Goal: Book appointment/travel/reservation

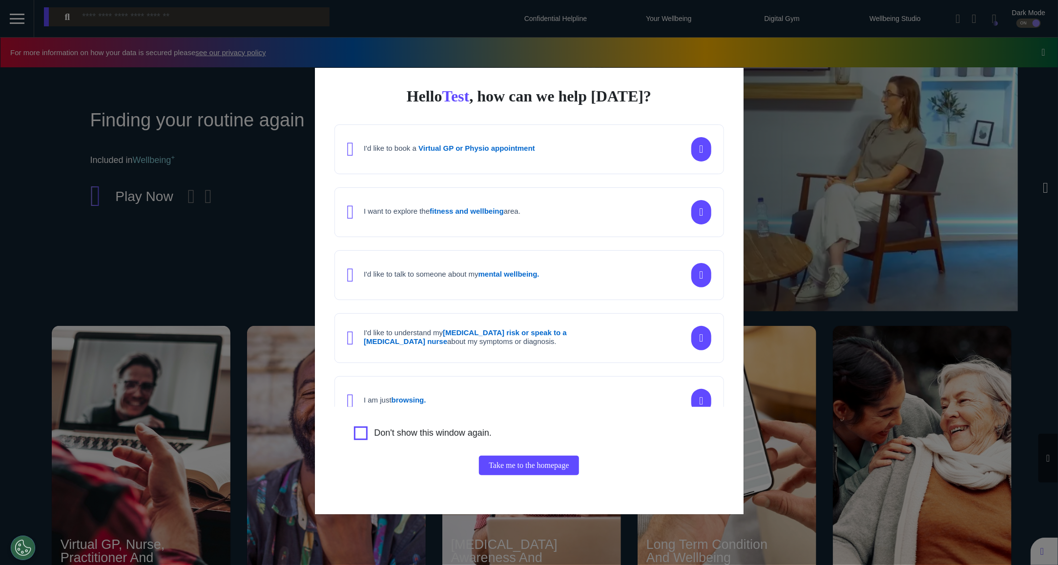
scroll to position [0, 488]
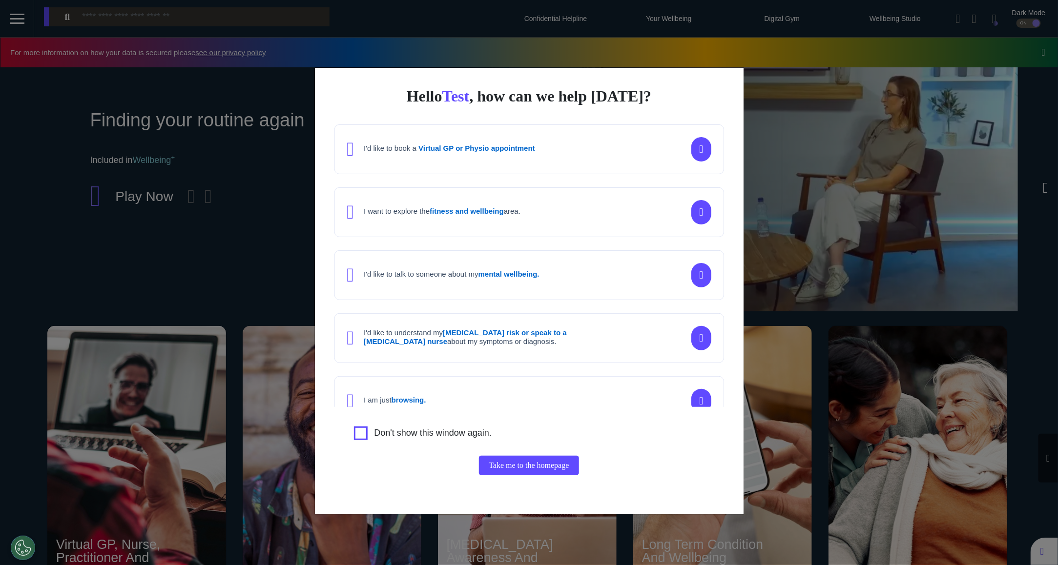
click at [858, 161] on div "Hello Test , how can we help [DATE]? I'd like to book a Virtual GP or Physio ap…" at bounding box center [529, 282] width 1058 height 565
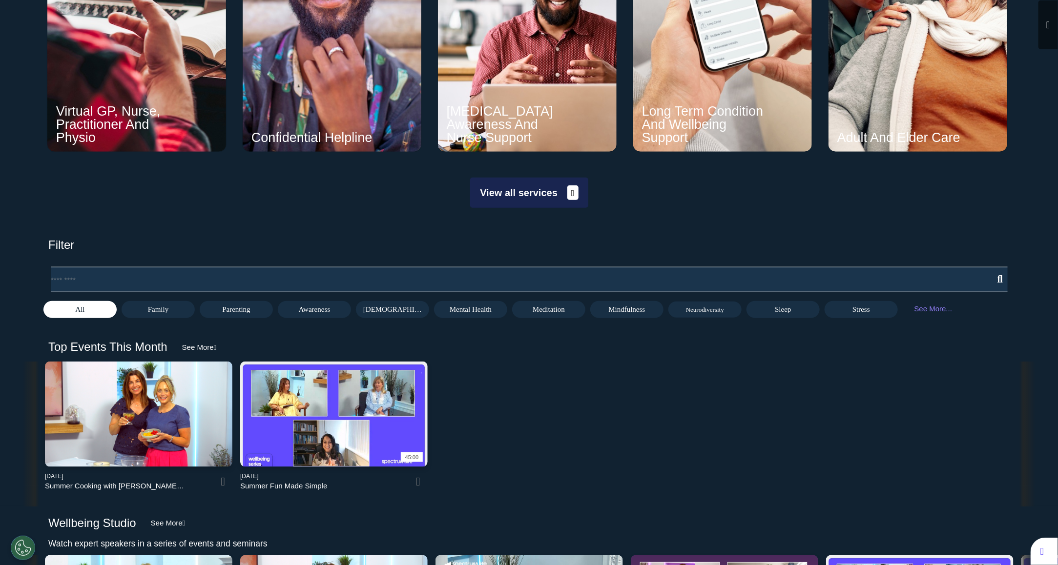
scroll to position [599, 0]
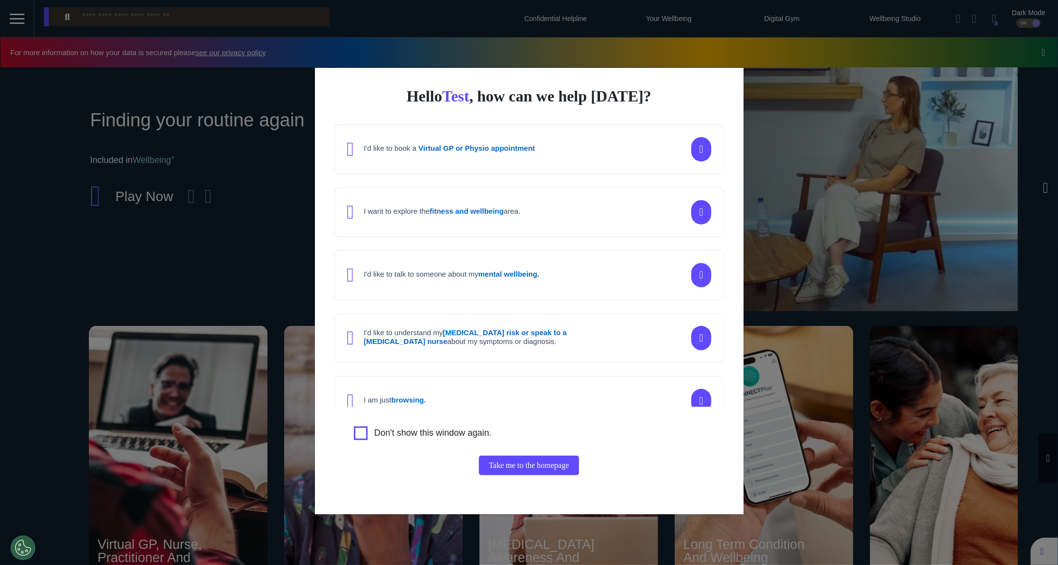
scroll to position [0, 488]
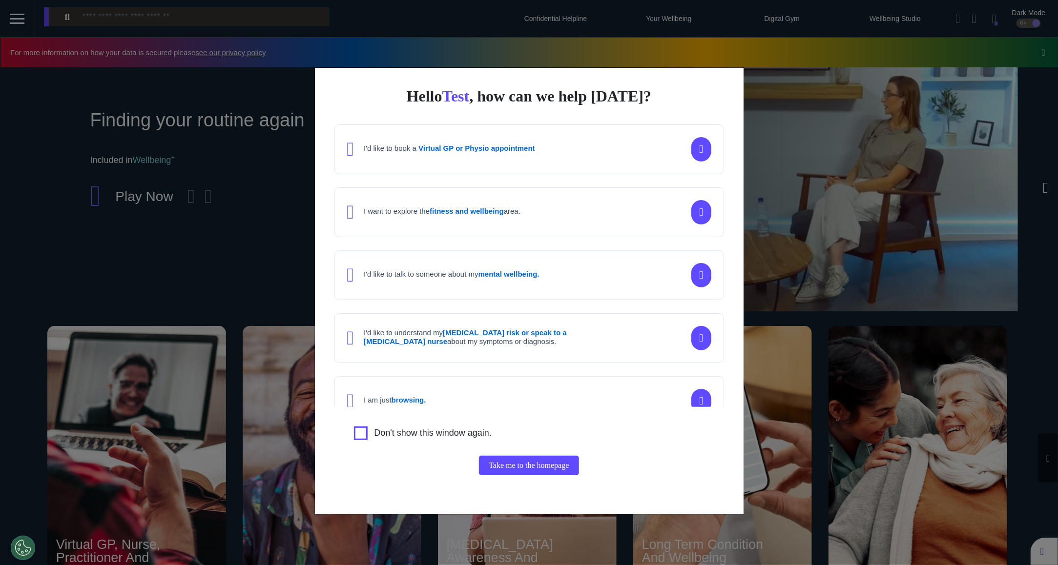
click at [767, 437] on div "Hello Test , how can we help today? I'd like to book a Virtual GP or Physio app…" at bounding box center [529, 282] width 1058 height 565
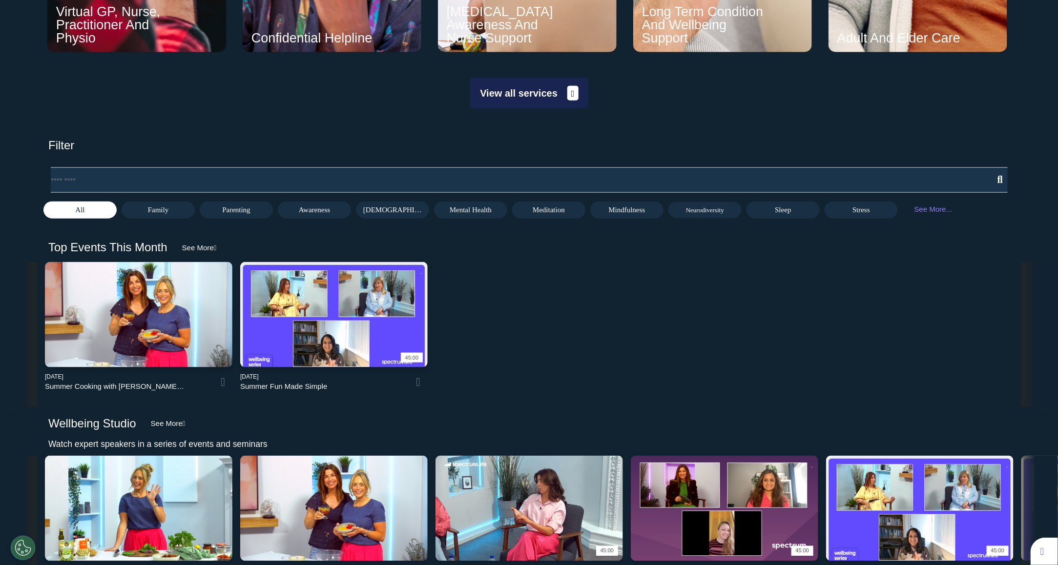
click at [532, 105] on button "View all services" at bounding box center [529, 93] width 118 height 30
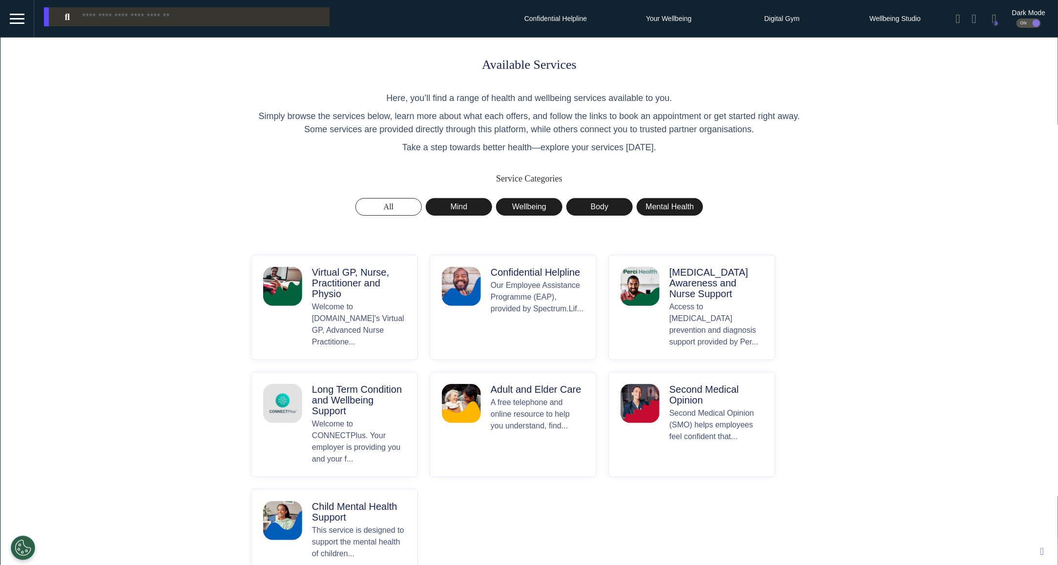
click at [319, 312] on p "Welcome to Spectrum.Life’s Virtual GP, Advanced Nurse Practitione..." at bounding box center [359, 324] width 94 height 47
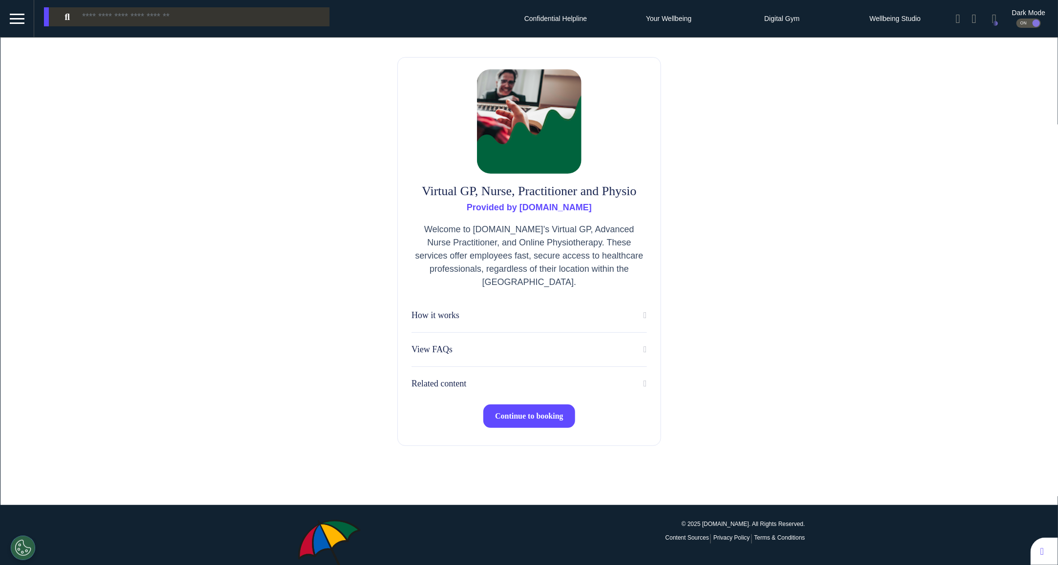
click at [538, 410] on button "Continue to booking" at bounding box center [529, 416] width 92 height 23
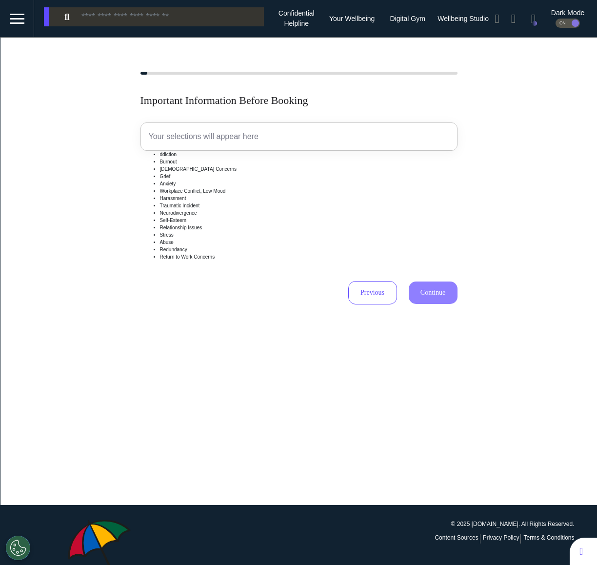
click at [251, 135] on p "Your selections will appear here" at bounding box center [299, 137] width 301 height 12
click at [219, 144] on div "Your selections will appear here" at bounding box center [299, 137] width 317 height 28
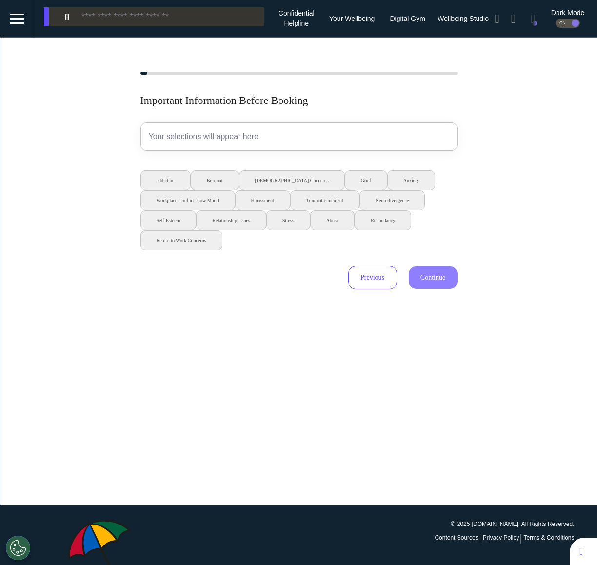
click at [460, 314] on div "Important Information Before Booking Your selections will appear here addiction…" at bounding box center [298, 272] width 597 height 468
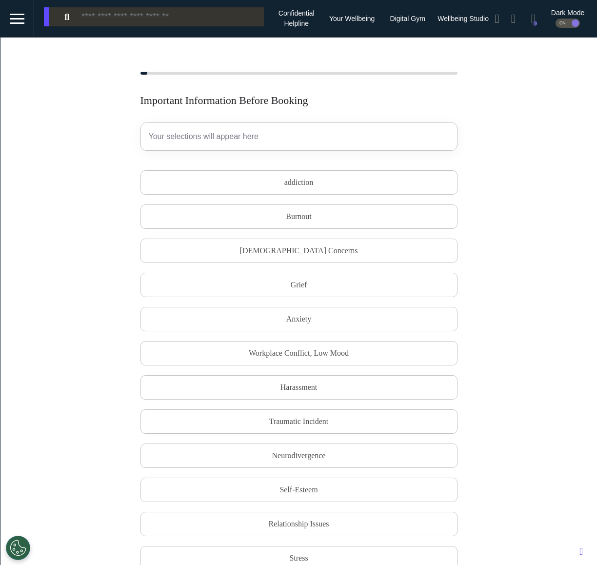
scroll to position [283, 0]
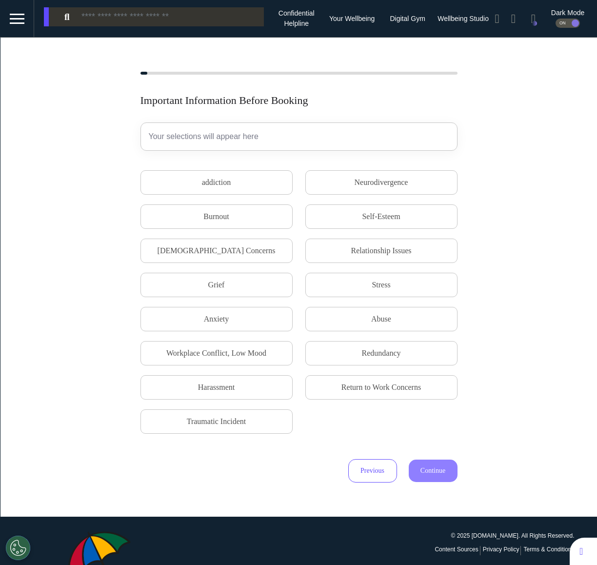
click at [476, 225] on div "Important Information Before Booking Your selections will appear here addiction…" at bounding box center [298, 277] width 597 height 411
click at [519, 561] on div "© 2025 Spectrum.Life. All Rights Reserved. Content Sources Privacy Policy Terms…" at bounding box center [440, 570] width 283 height 76
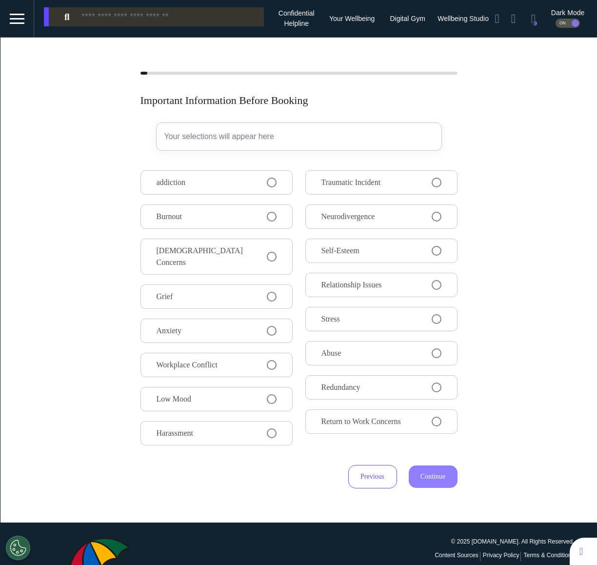
click at [576, 308] on div "Important Information Before Booking Your selections will appear here addiction…" at bounding box center [298, 280] width 597 height 417
click at [435, 246] on span at bounding box center [437, 251] width 10 height 10
click at [504, 324] on div "Important Information Before Booking Your selections will appear here addiction…" at bounding box center [298, 280] width 597 height 417
